Goal: Task Accomplishment & Management: Use online tool/utility

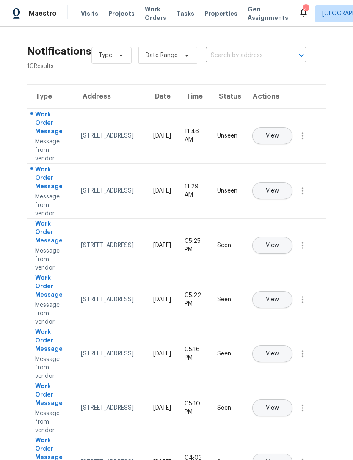
click at [135, 11] on span "Properties" at bounding box center [221, 13] width 33 height 8
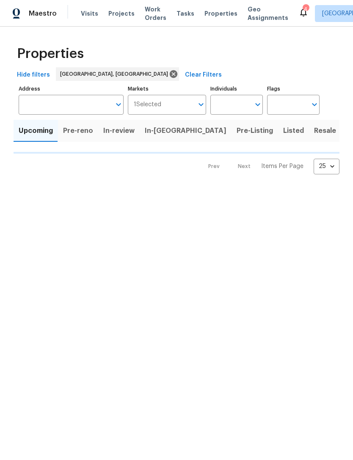
click at [135, 14] on icon at bounding box center [304, 12] width 10 height 10
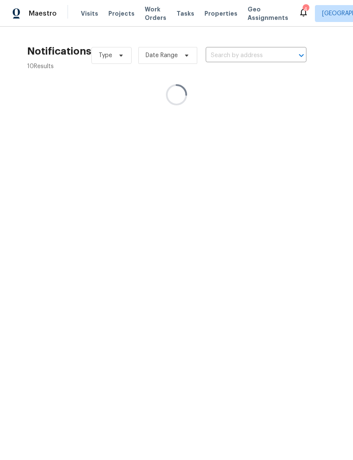
click at [135, 14] on icon at bounding box center [304, 12] width 10 height 10
click at [135, 8] on icon at bounding box center [304, 12] width 10 height 10
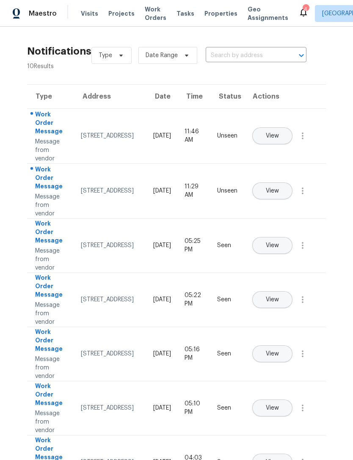
click at [135, 8] on icon at bounding box center [304, 12] width 10 height 10
click at [135, 16] on icon at bounding box center [304, 12] width 10 height 10
click at [135, 188] on span "View" at bounding box center [272, 191] width 13 height 6
